Goal: Information Seeking & Learning: Learn about a topic

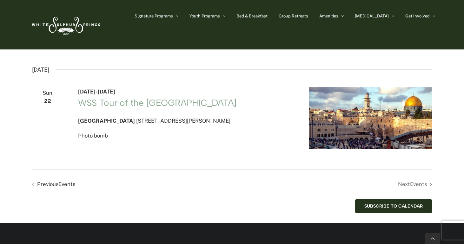
scroll to position [970, 0]
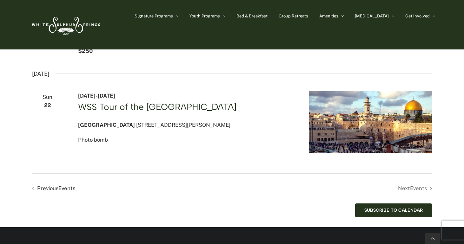
click at [145, 112] on link "WSS Tour of the [GEOGRAPHIC_DATA]" at bounding box center [157, 107] width 158 height 11
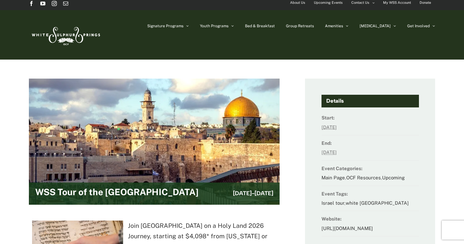
scroll to position [8, 0]
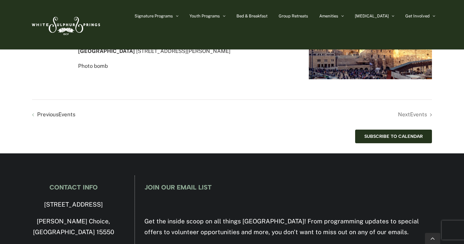
scroll to position [1051, 0]
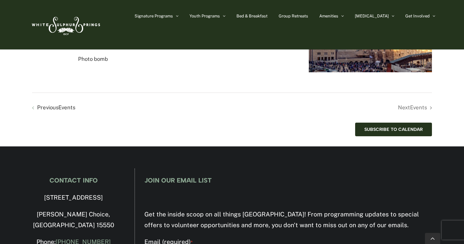
click at [417, 112] on li "Next Events" at bounding box center [332, 107] width 200 height 9
click at [431, 112] on li "Next Events" at bounding box center [332, 107] width 200 height 9
click at [416, 112] on li "Next Events" at bounding box center [332, 107] width 200 height 9
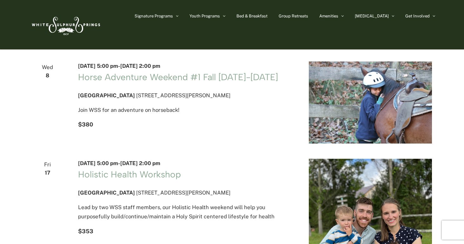
scroll to position [17, 0]
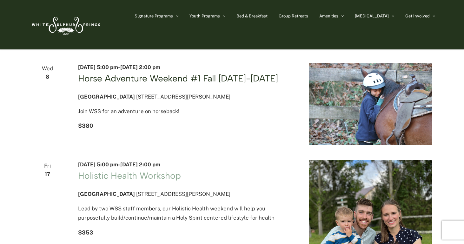
click at [188, 79] on link "Horse Adventure Weekend #1 Fall [DATE]-[DATE]" at bounding box center [178, 78] width 200 height 11
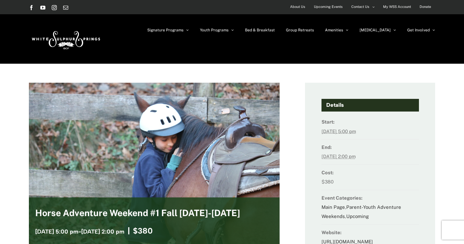
click at [62, 41] on img at bounding box center [65, 39] width 73 height 30
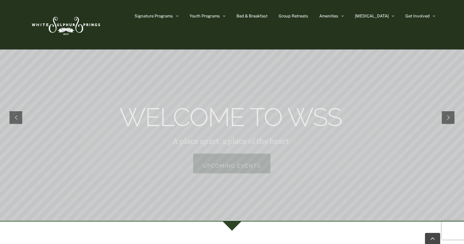
scroll to position [76, 0]
